Goal: Communication & Community: Answer question/provide support

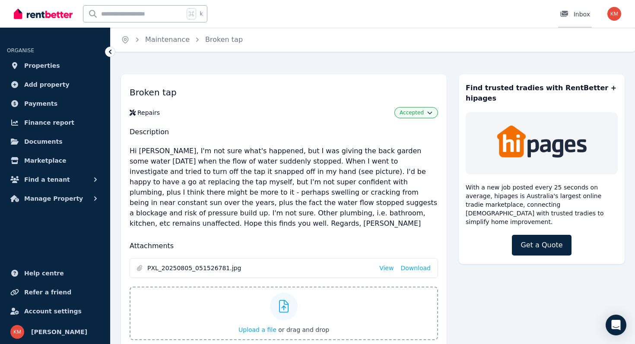
click at [573, 14] on div at bounding box center [567, 14] width 14 height 9
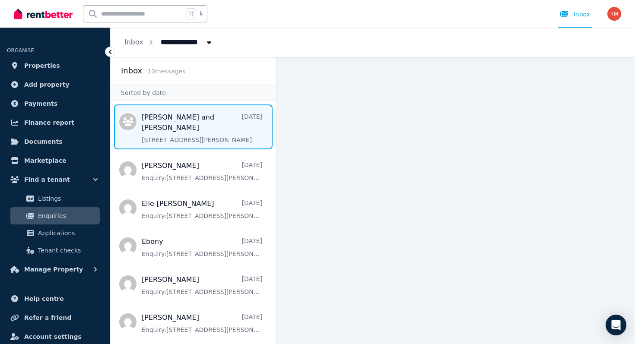
click at [238, 121] on span "Message list" at bounding box center [193, 126] width 165 height 45
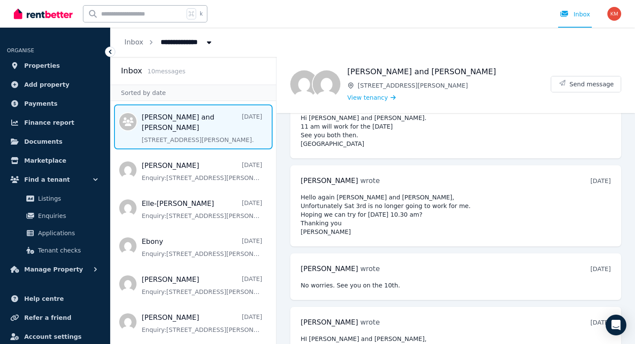
scroll to position [1037, 0]
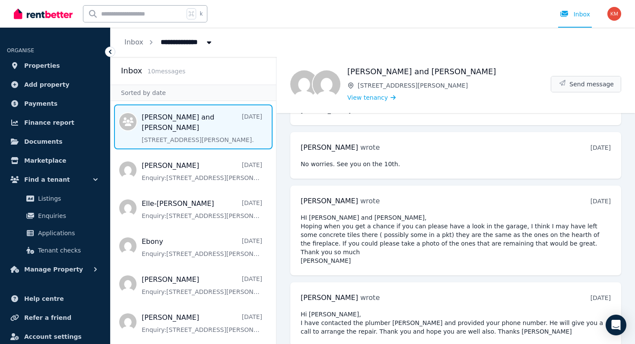
click at [593, 90] on button "Send message" at bounding box center [586, 84] width 70 height 16
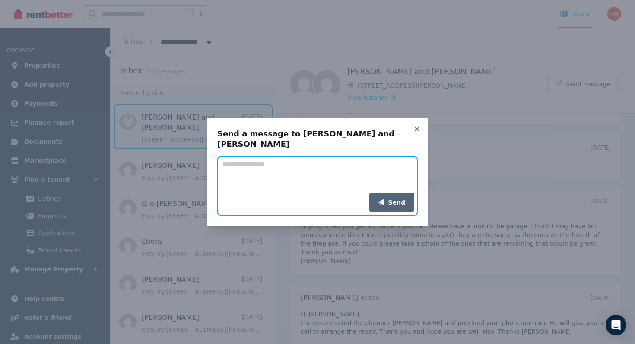
click at [231, 158] on textarea "Add your message" at bounding box center [317, 174] width 200 height 36
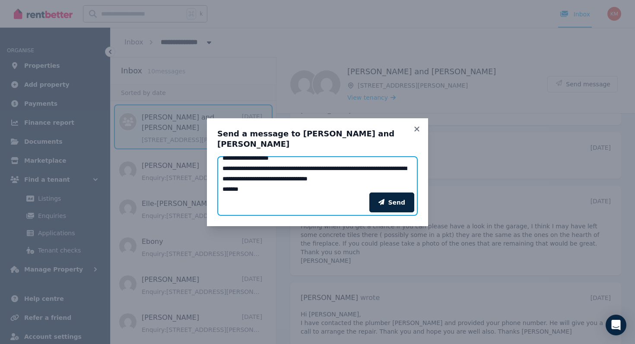
scroll to position [16, 0]
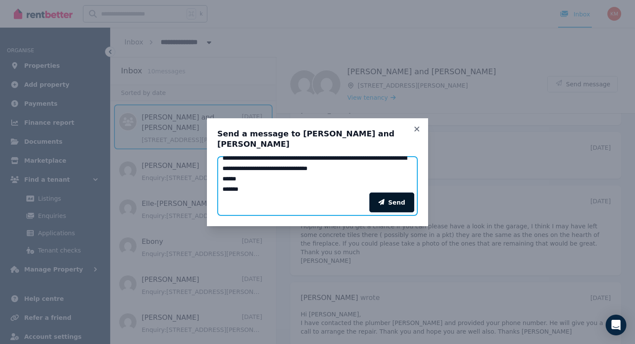
type textarea "**********"
click at [404, 195] on button "Send" at bounding box center [391, 203] width 45 height 20
